Goal: Task Accomplishment & Management: Use online tool/utility

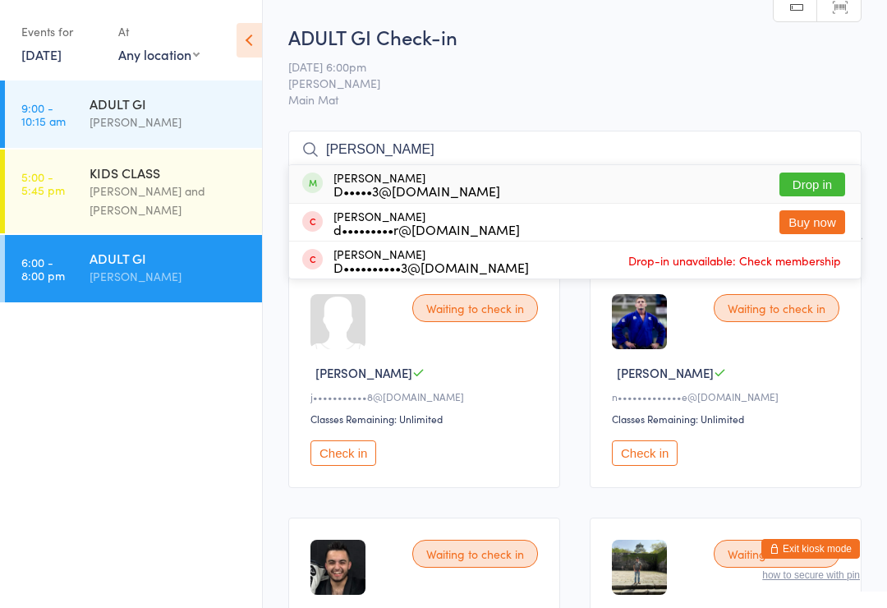
type input "[PERSON_NAME]"
click at [811, 182] on button "Drop in" at bounding box center [812, 184] width 66 height 24
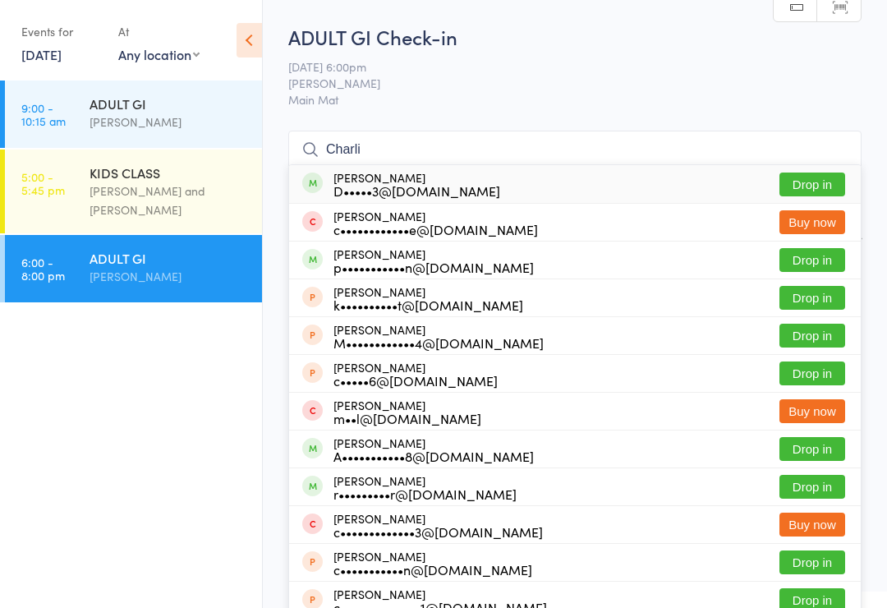
type input "Charli"
click at [841, 180] on button "Drop in" at bounding box center [812, 184] width 66 height 24
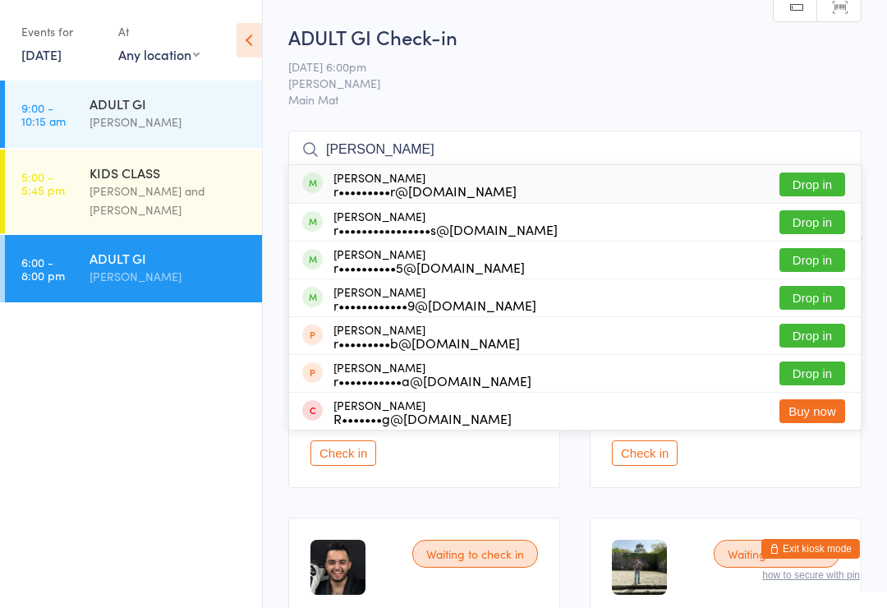
type input "[PERSON_NAME]"
click at [825, 187] on button "Drop in" at bounding box center [812, 184] width 66 height 24
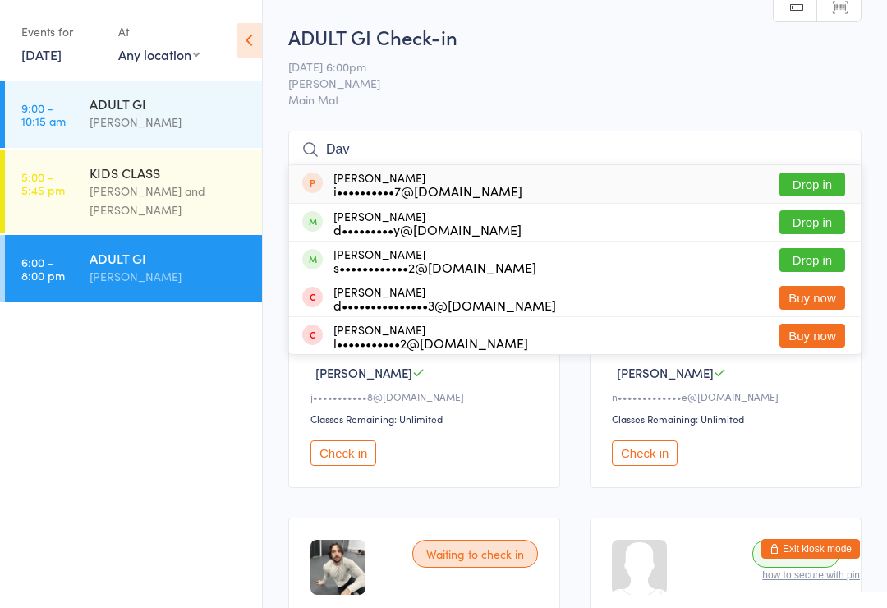
type input "Dav"
click at [812, 218] on button "Drop in" at bounding box center [812, 222] width 66 height 24
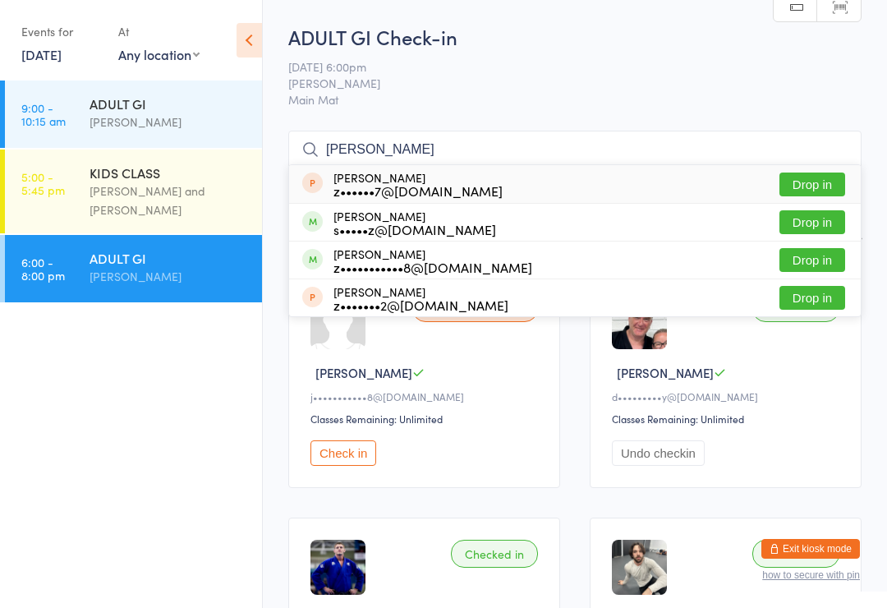
type input "[PERSON_NAME]"
click at [812, 218] on button "Drop in" at bounding box center [812, 222] width 66 height 24
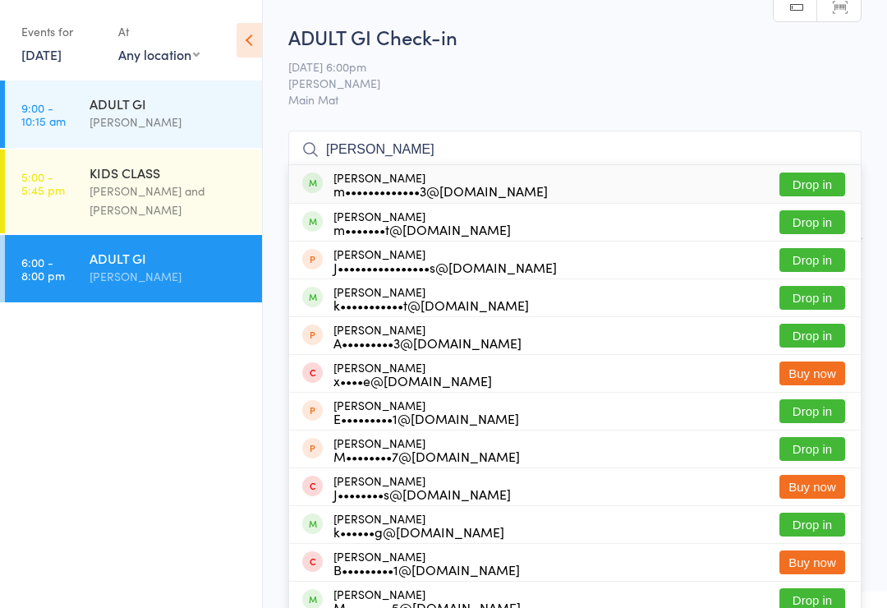
type input "[PERSON_NAME]"
click at [832, 177] on button "Drop in" at bounding box center [812, 184] width 66 height 24
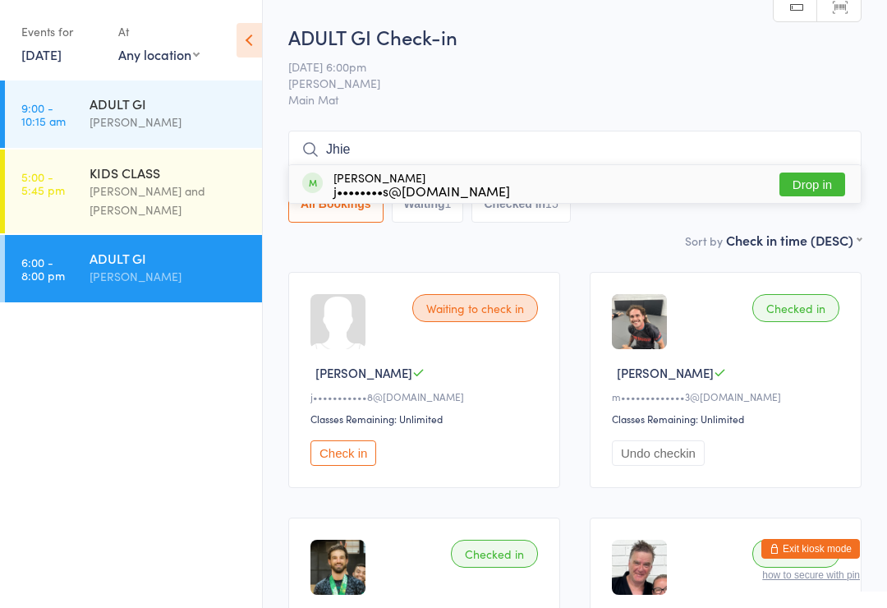
type input "Jhie"
click at [821, 182] on button "Drop in" at bounding box center [812, 184] width 66 height 24
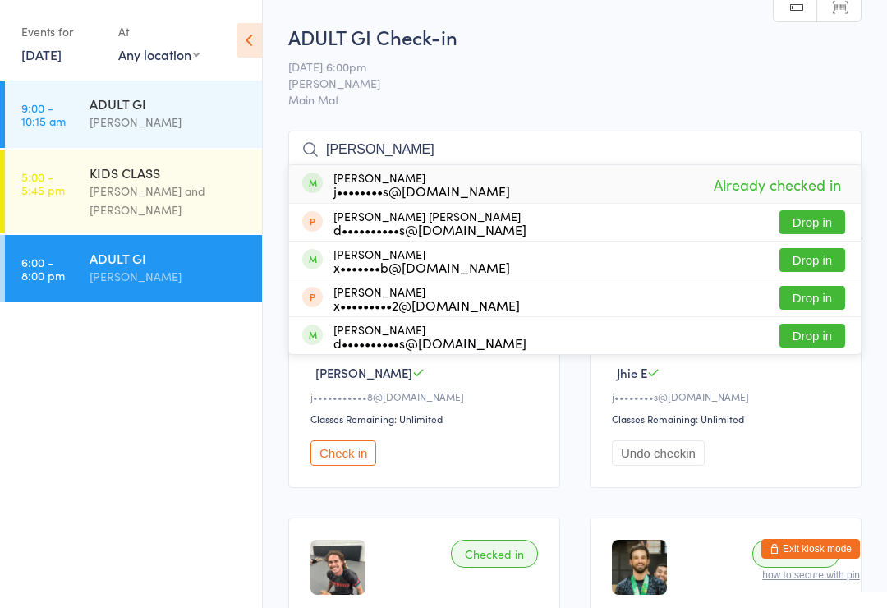
type input "[PERSON_NAME]"
